Goal: Task Accomplishment & Management: Manage account settings

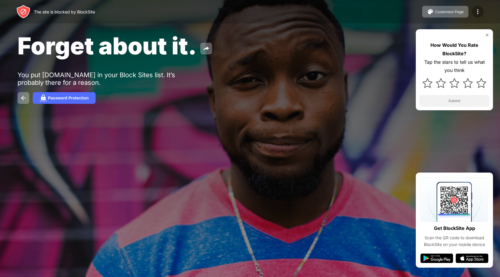
click at [476, 14] on img at bounding box center [478, 11] width 7 height 7
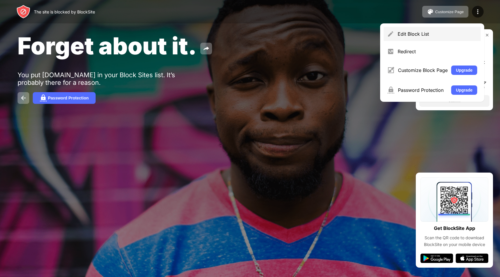
click at [435, 37] on div "Edit Block List" at bounding box center [438, 34] width 80 height 6
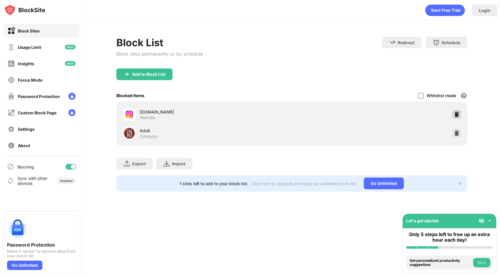
click at [457, 114] on img at bounding box center [457, 114] width 6 height 6
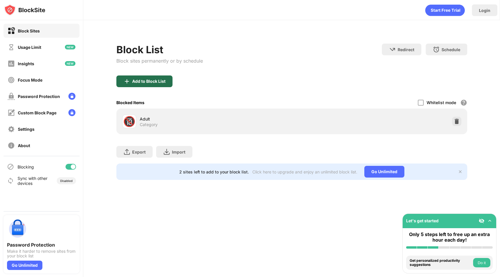
click at [138, 83] on div "Add to Block List" at bounding box center [148, 81] width 33 height 5
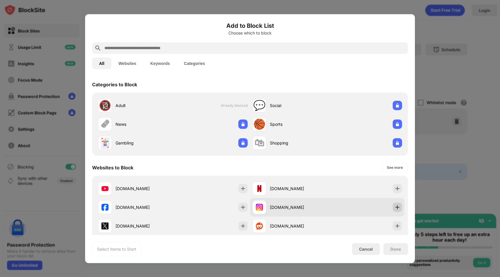
click at [399, 205] on img at bounding box center [398, 207] width 6 height 6
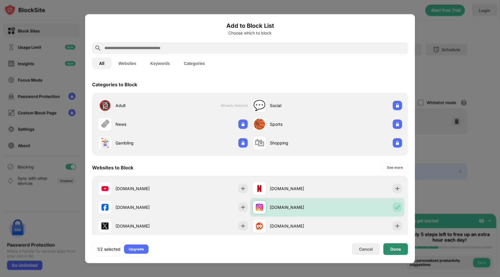
click at [399, 248] on div "Done" at bounding box center [396, 249] width 11 height 5
